Goal: Information Seeking & Learning: Learn about a topic

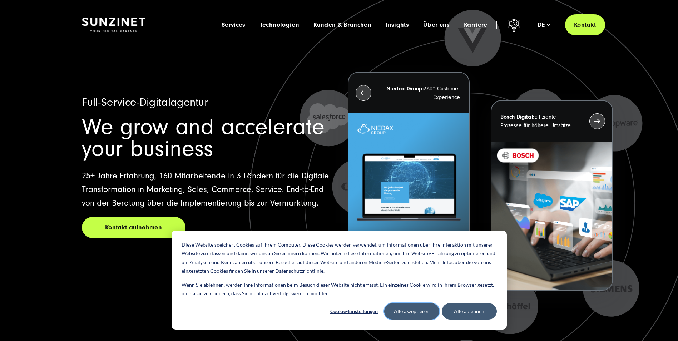
click at [420, 310] on button "Alle akzeptieren" at bounding box center [411, 311] width 55 height 16
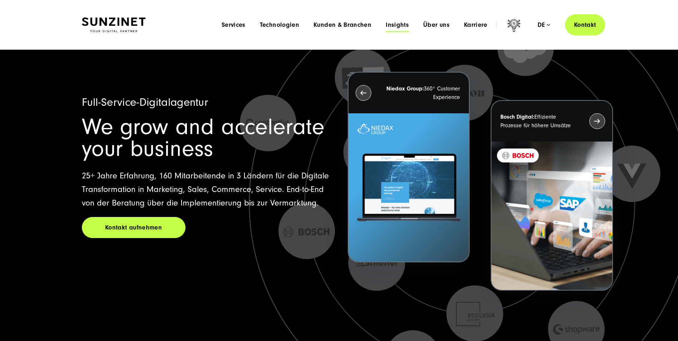
click at [395, 25] on span "Insights" at bounding box center [396, 24] width 23 height 7
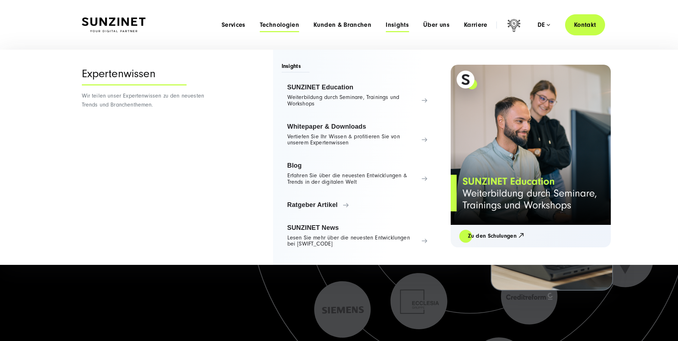
click at [292, 24] on span "Technologien" at bounding box center [279, 24] width 39 height 7
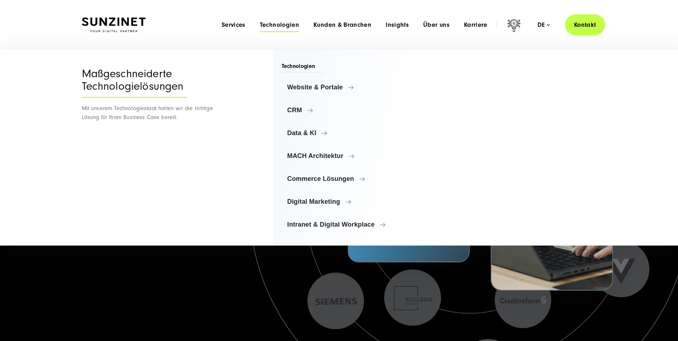
click at [292, 24] on span "Technologien" at bounding box center [279, 24] width 39 height 7
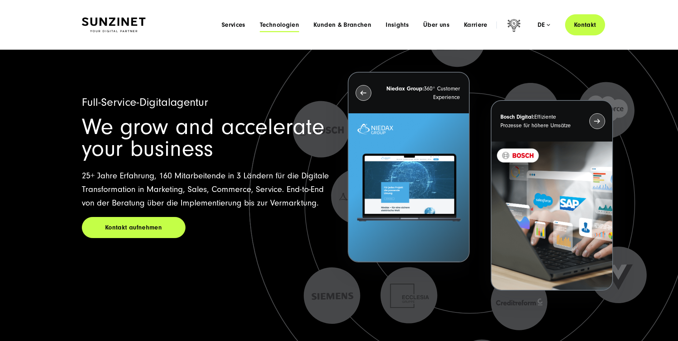
click at [292, 24] on span "Technologien" at bounding box center [279, 24] width 39 height 7
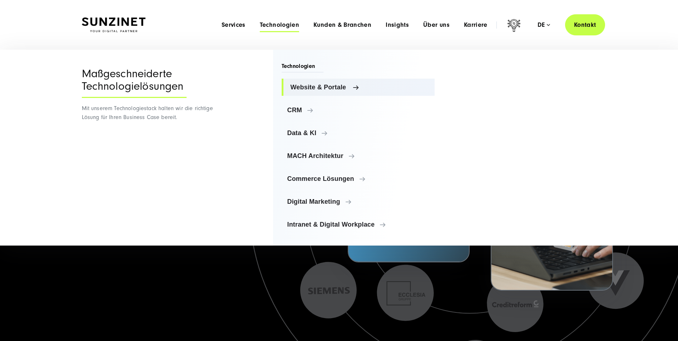
click at [324, 90] on span "Website & Portale" at bounding box center [359, 87] width 139 height 7
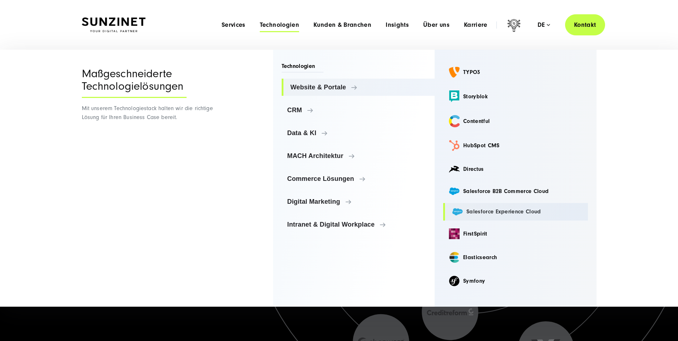
click at [483, 209] on link "Salesforce Experience Cloud" at bounding box center [515, 212] width 145 height 18
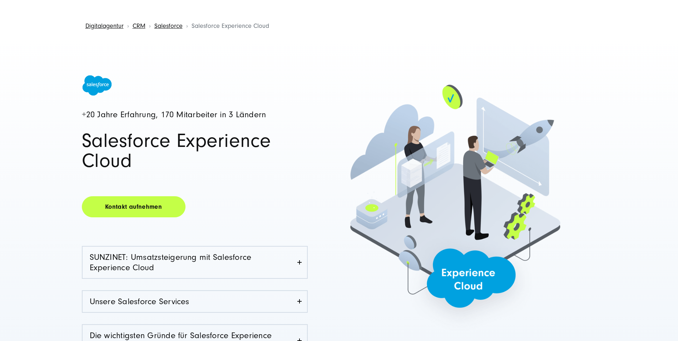
scroll to position [107, 0]
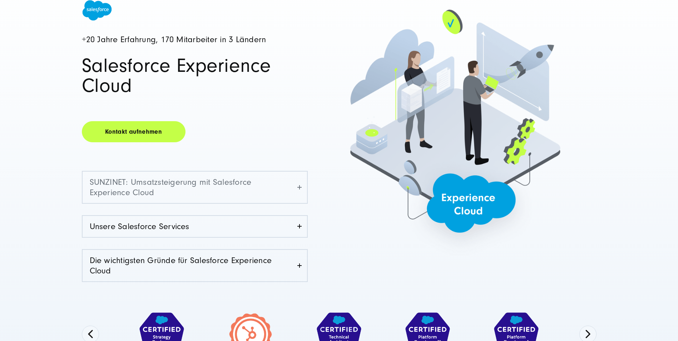
click at [298, 183] on link "SUNZINET: Umsatzsteigerung mit Salesforce Experience Cloud" at bounding box center [195, 186] width 224 height 31
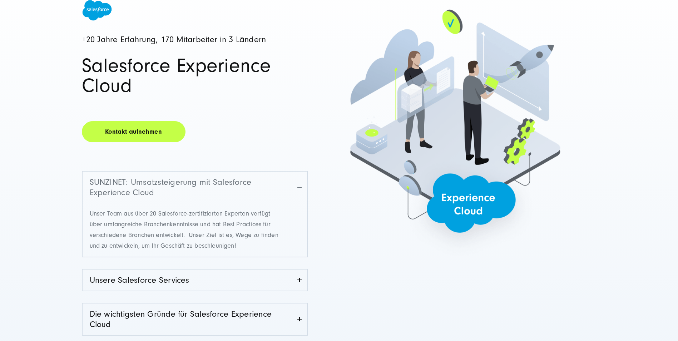
click at [298, 183] on link "SUNZINET: Umsatzsteigerung mit Salesforce Experience Cloud" at bounding box center [195, 186] width 224 height 31
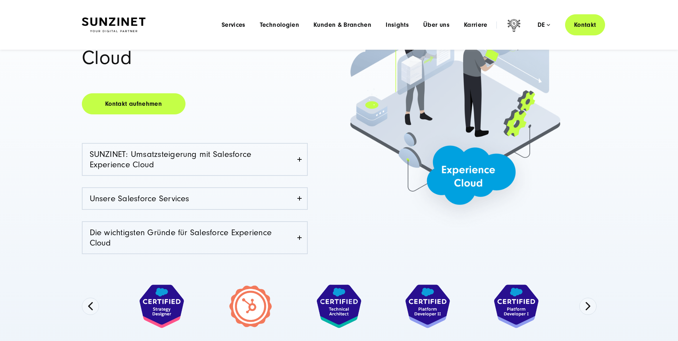
scroll to position [143, 0]
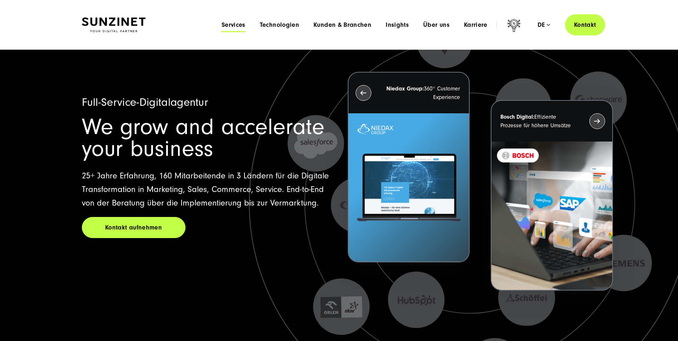
click at [238, 25] on span "Services" at bounding box center [233, 24] width 24 height 7
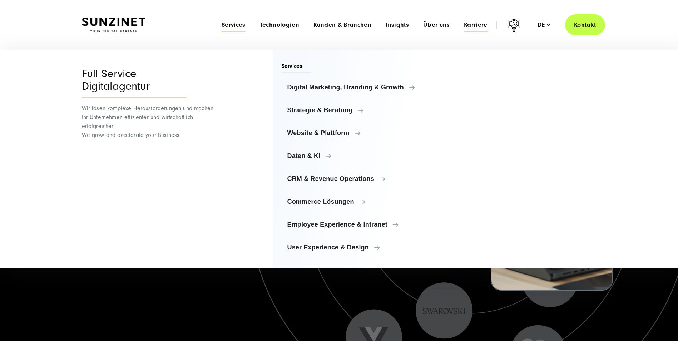
click at [471, 24] on span "Karriere" at bounding box center [476, 24] width 24 height 7
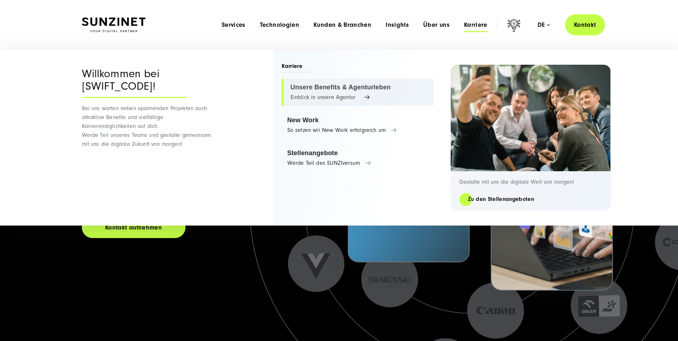
click at [343, 96] on link "Unsere Benefits & Agenturleben Einblick in unsere Agentur" at bounding box center [358, 92] width 152 height 27
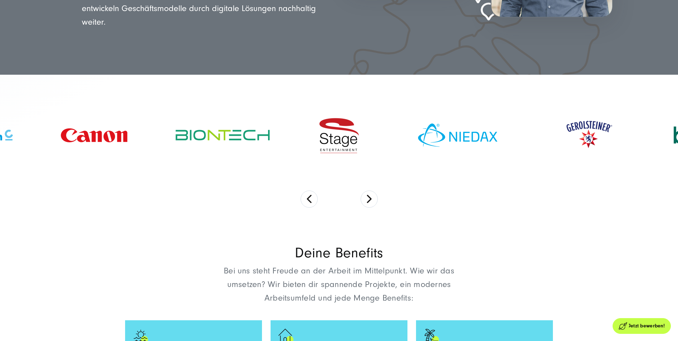
scroll to position [286, 0]
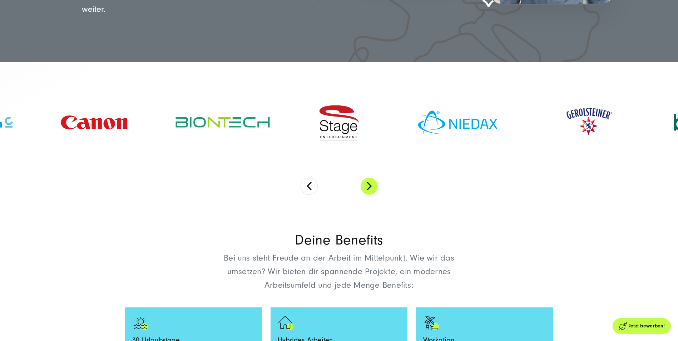
click at [371, 185] on button "Next" at bounding box center [368, 186] width 17 height 17
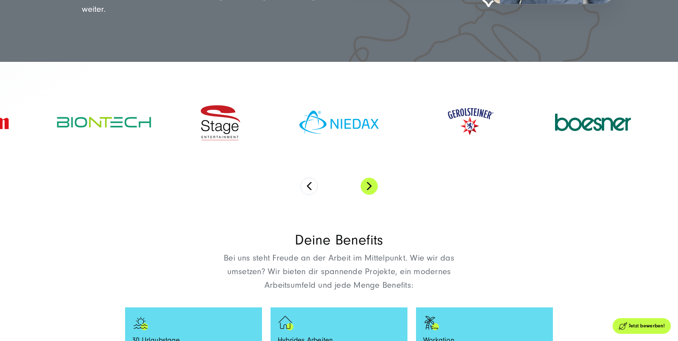
click at [371, 185] on button "Next" at bounding box center [368, 186] width 17 height 17
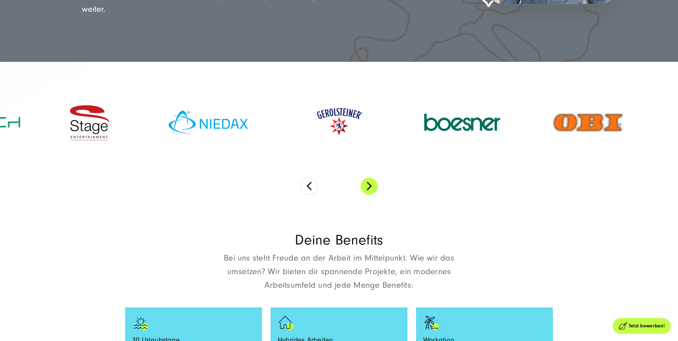
click at [371, 185] on button "Next" at bounding box center [368, 186] width 17 height 17
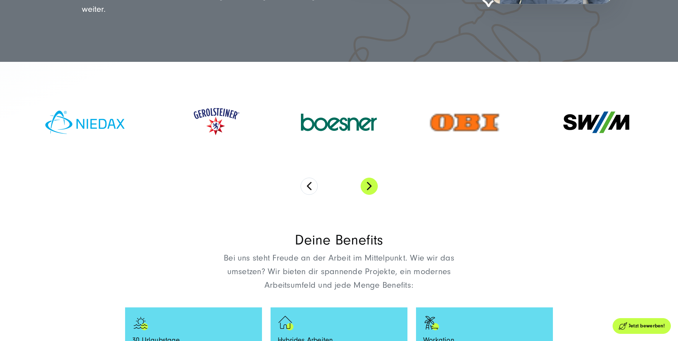
click at [371, 185] on button "Next" at bounding box center [368, 186] width 17 height 17
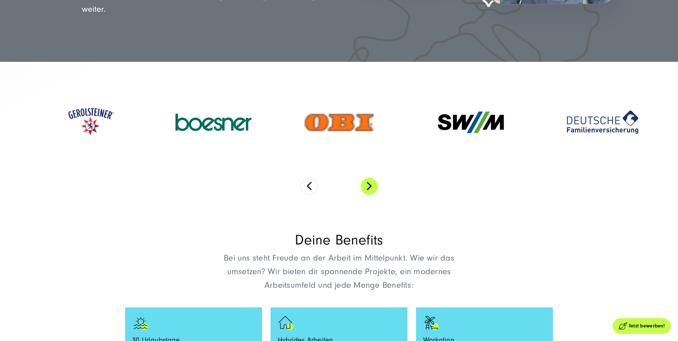
click at [371, 185] on button "Next" at bounding box center [368, 186] width 17 height 17
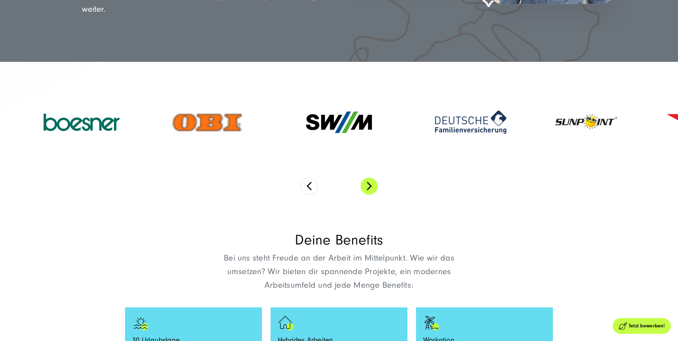
click at [371, 185] on button "Next" at bounding box center [368, 186] width 17 height 17
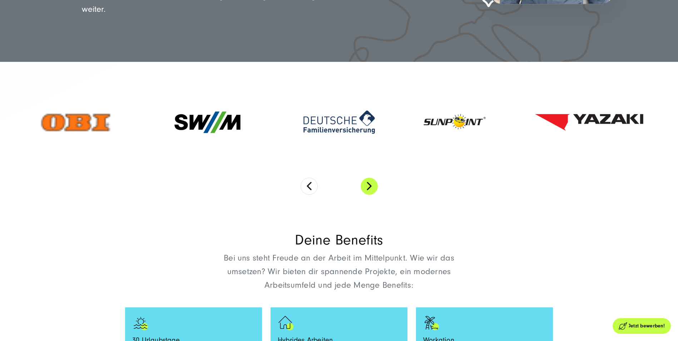
click at [371, 185] on button "Next" at bounding box center [368, 186] width 17 height 17
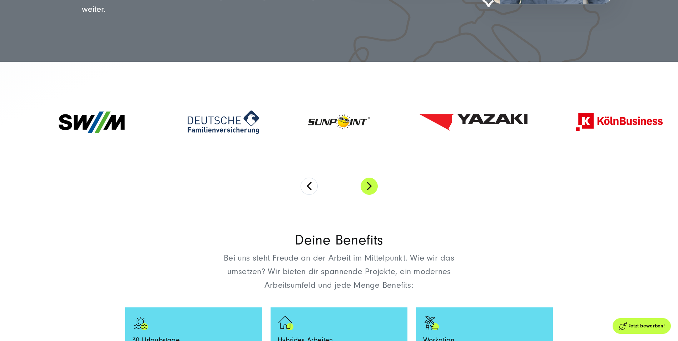
click at [371, 185] on button "Next" at bounding box center [368, 186] width 17 height 17
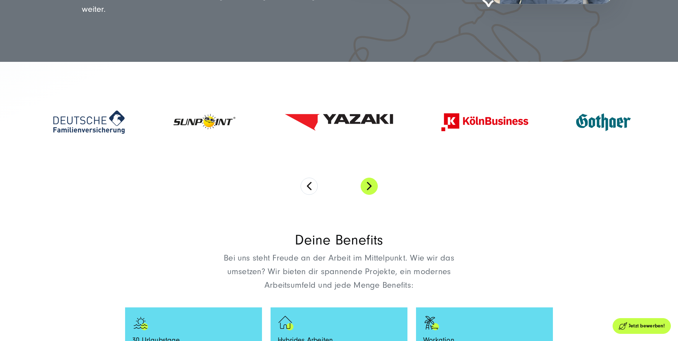
click at [371, 185] on button "Next" at bounding box center [368, 186] width 17 height 17
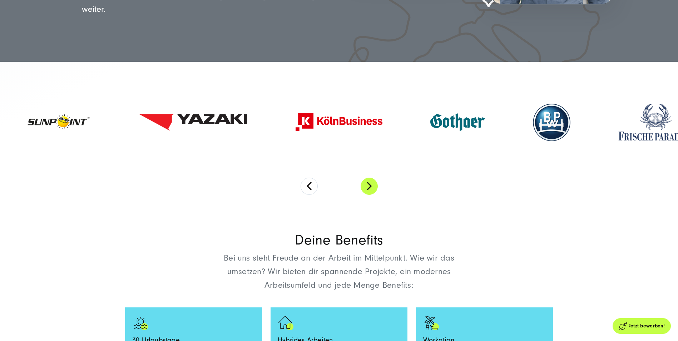
click at [371, 185] on button "Next" at bounding box center [368, 186] width 17 height 17
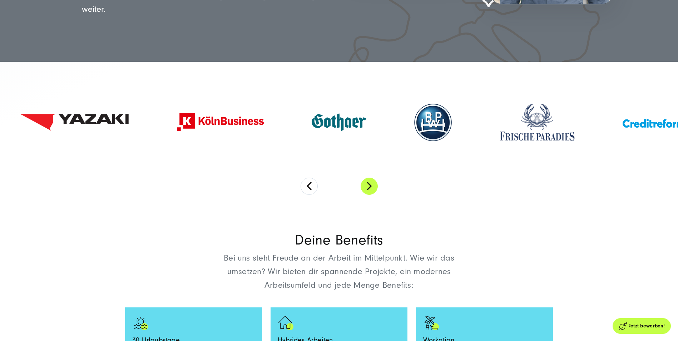
click at [371, 185] on button "Next" at bounding box center [368, 186] width 17 height 17
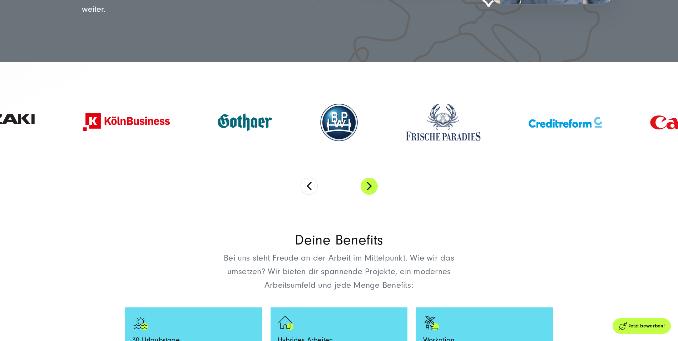
click at [371, 185] on button "Next" at bounding box center [368, 186] width 17 height 17
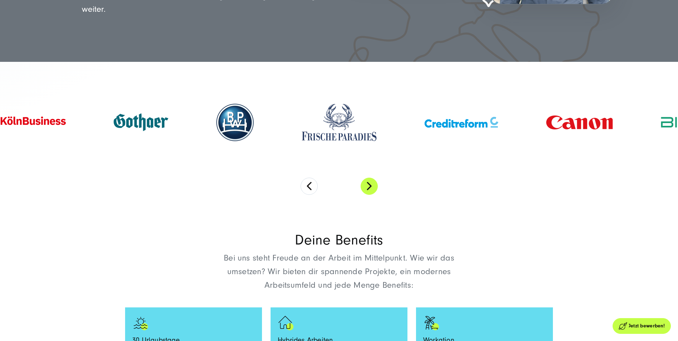
click at [371, 185] on button "Next" at bounding box center [368, 186] width 17 height 17
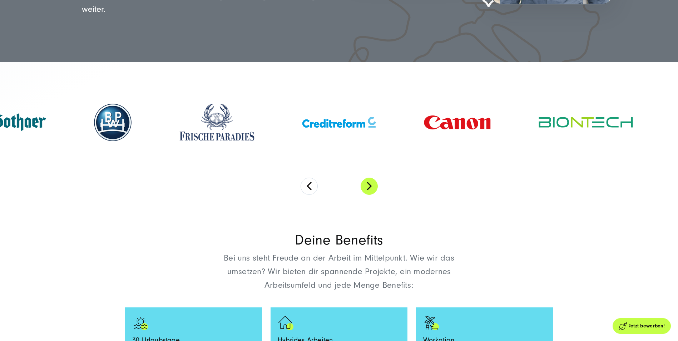
click at [371, 185] on button "Next" at bounding box center [368, 186] width 17 height 17
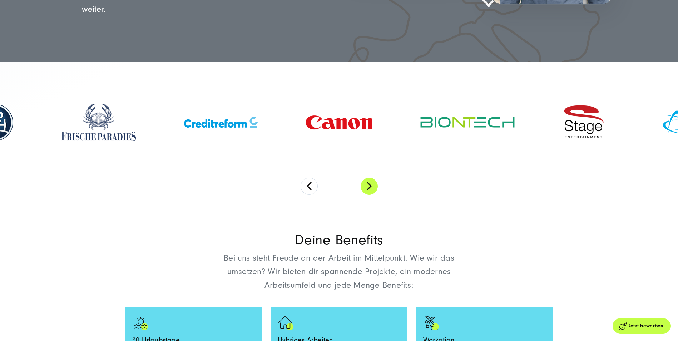
click at [371, 185] on button "Next" at bounding box center [368, 186] width 17 height 17
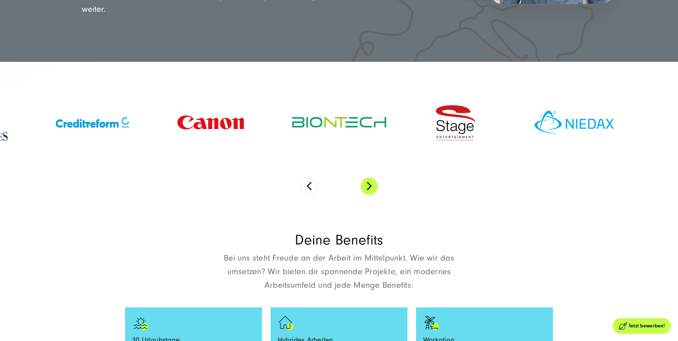
click at [371, 185] on button "Next" at bounding box center [368, 186] width 17 height 17
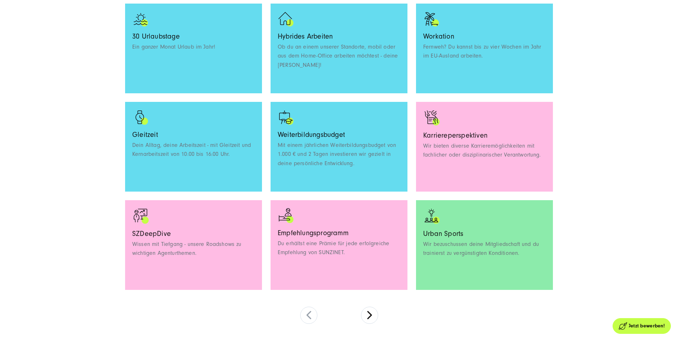
scroll to position [607, 0]
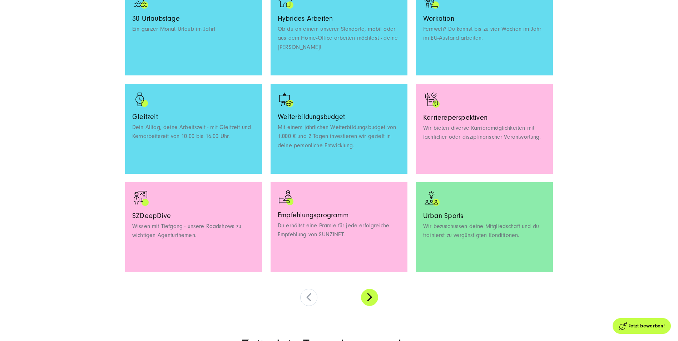
click at [373, 298] on button at bounding box center [369, 297] width 17 height 17
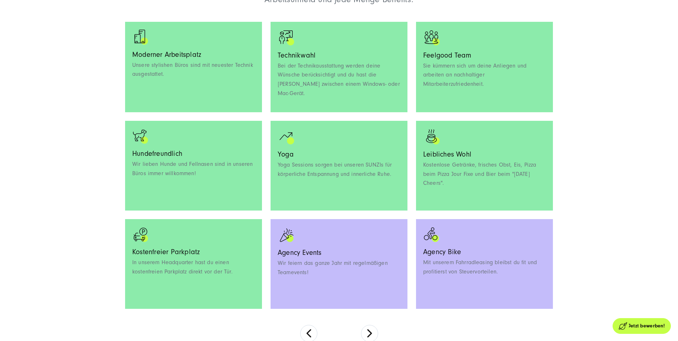
scroll to position [572, 0]
click at [372, 330] on button at bounding box center [369, 332] width 17 height 17
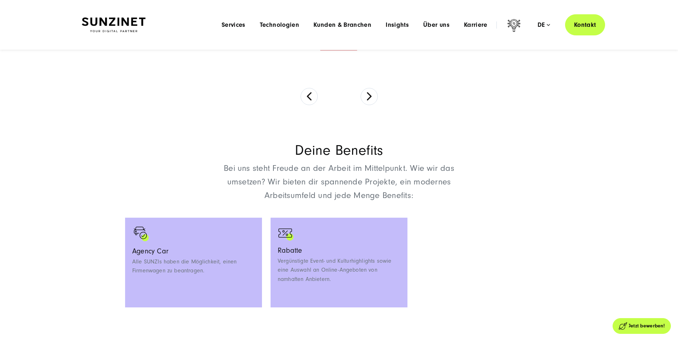
scroll to position [375, 0]
click at [278, 24] on span "Technologien" at bounding box center [279, 24] width 39 height 7
click at [387, 24] on span "Insights" at bounding box center [396, 24] width 23 height 7
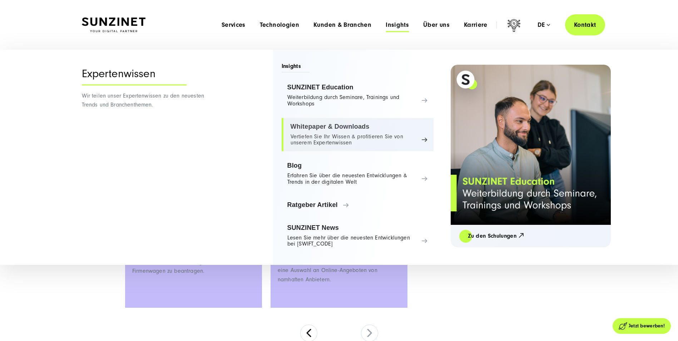
click at [371, 139] on link "Whitepaper & Downloads Vertiefen Sie Ihr Wissen & profitieren Sie von unserem E…" at bounding box center [358, 135] width 152 height 34
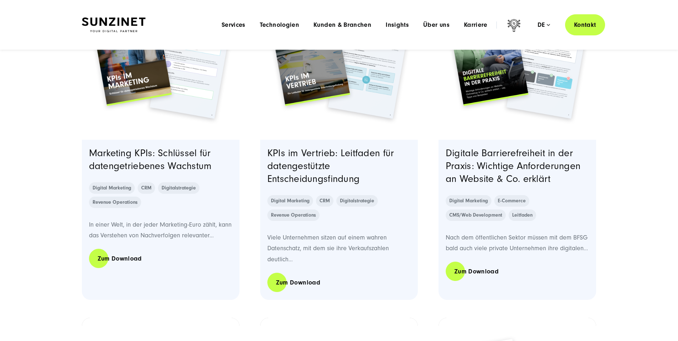
scroll to position [643, 0]
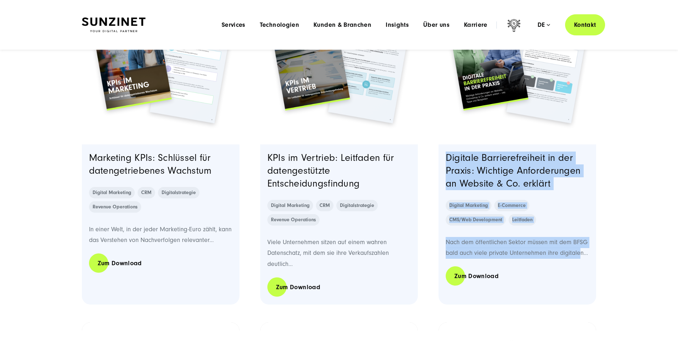
drag, startPoint x: 440, startPoint y: 156, endPoint x: 581, endPoint y: 257, distance: 173.7
click at [581, 257] on div "Digitale Barrierefreiheit in der Praxis: Wichtige Anforderungen an Website & Co…" at bounding box center [517, 224] width 158 height 160
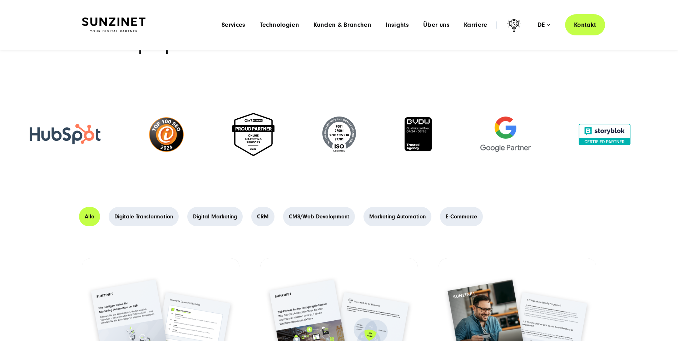
scroll to position [0, 0]
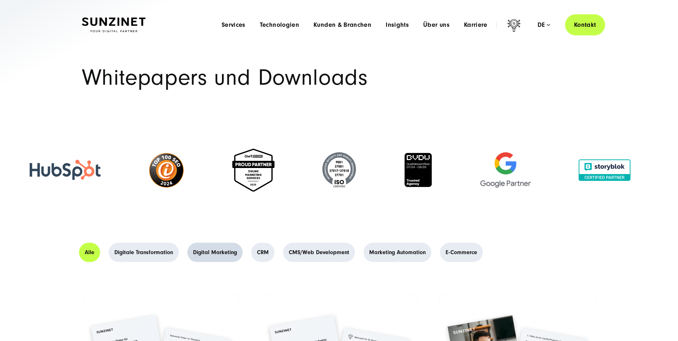
click at [233, 252] on link "Digital Marketing" at bounding box center [214, 252] width 55 height 19
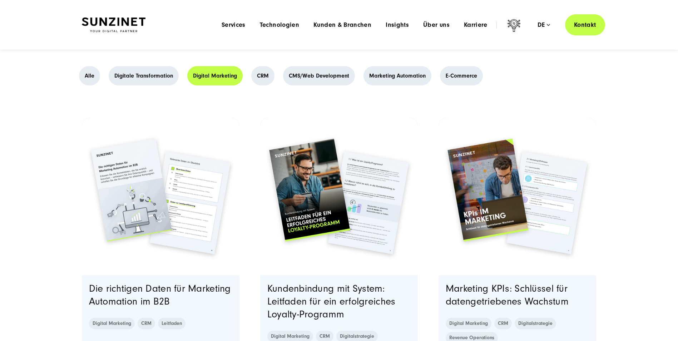
scroll to position [71, 0]
